Goal: Task Accomplishment & Management: Complete application form

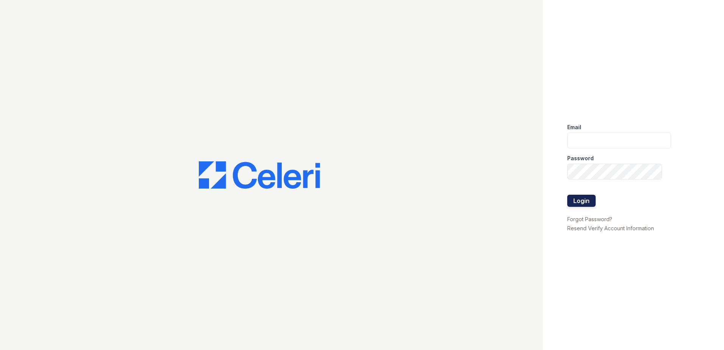
type input "renewwaltham@trinity-pm.com"
click at [589, 200] on button "Login" at bounding box center [581, 201] width 28 height 12
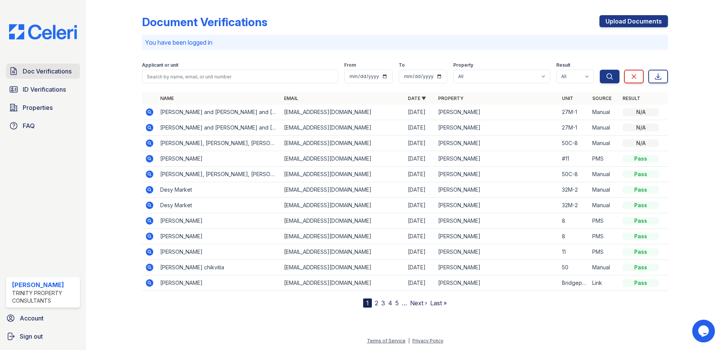
click at [50, 74] on span "Doc Verifications" at bounding box center [47, 71] width 49 height 9
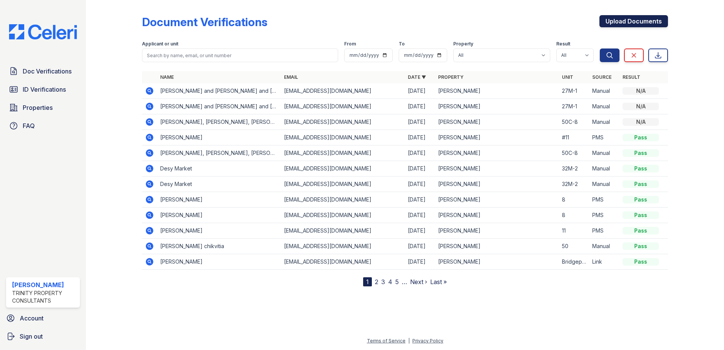
click at [617, 21] on link "Upload Documents" at bounding box center [634, 21] width 69 height 12
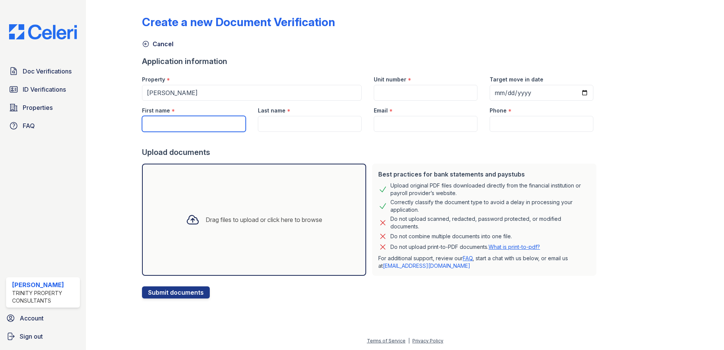
click at [211, 125] on input "First name" at bounding box center [194, 124] width 104 height 16
type input "[PERSON_NAME]"
